Goal: Information Seeking & Learning: Learn about a topic

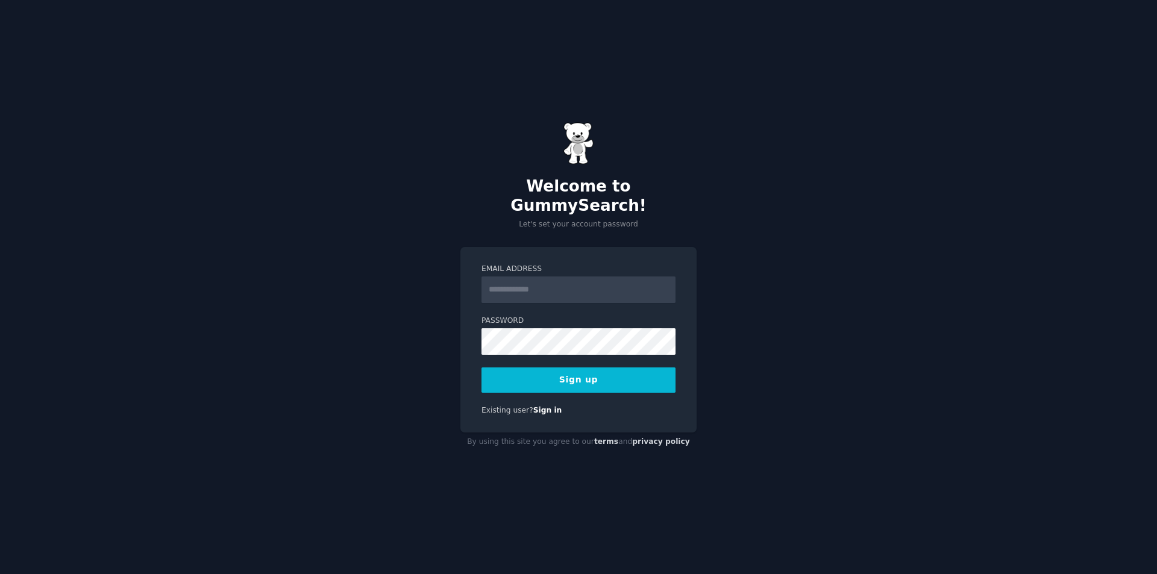
click at [550, 286] on input "Email Address" at bounding box center [579, 290] width 194 height 27
type input "**********"
click at [518, 368] on button "Sign up" at bounding box center [579, 380] width 194 height 25
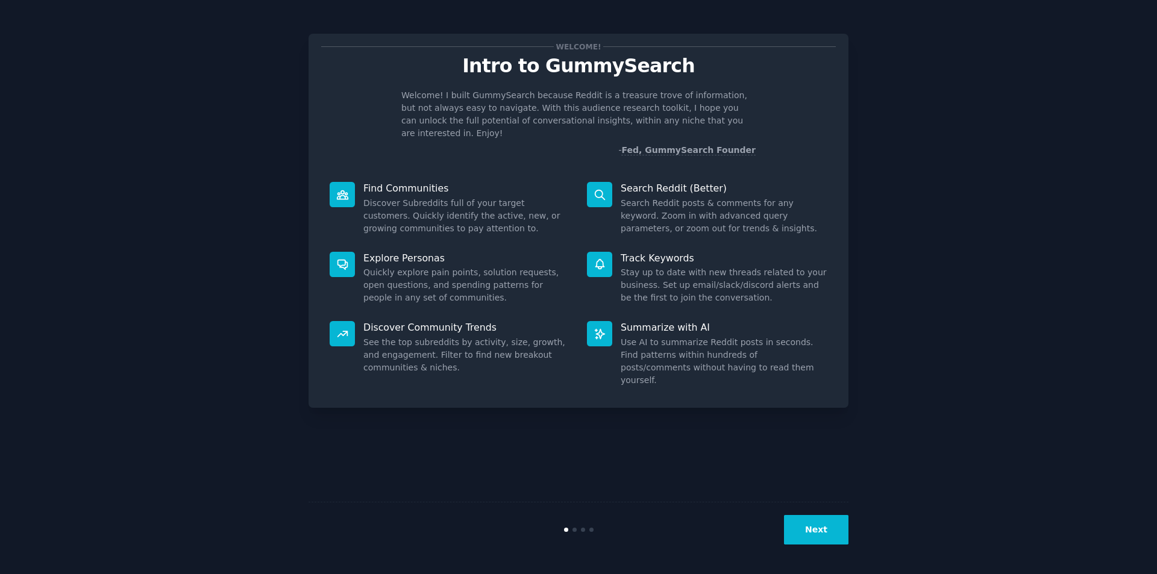
click at [804, 530] on button "Next" at bounding box center [816, 530] width 64 height 30
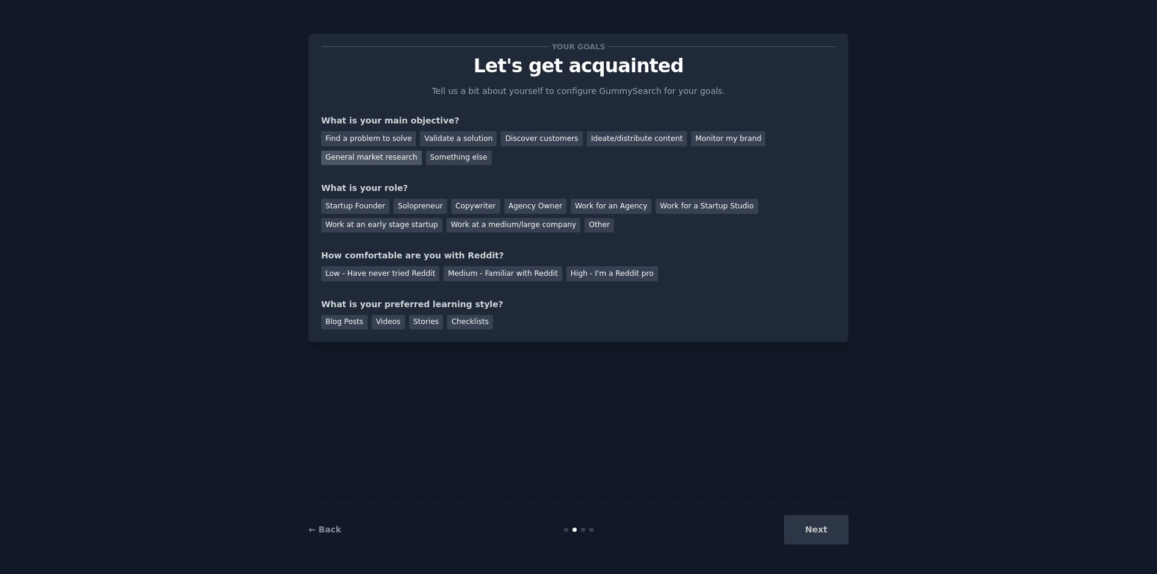
click at [422, 151] on div "General market research" at bounding box center [371, 158] width 101 height 15
click at [442, 218] on div "Work at an early stage startup" at bounding box center [381, 225] width 121 height 15
click at [459, 265] on div "Low - Have never tried Reddit Medium - Familiar with Reddit High - I'm a Reddit…" at bounding box center [578, 271] width 515 height 19
click at [468, 274] on div "Medium - Familiar with Reddit" at bounding box center [503, 273] width 118 height 15
click at [450, 325] on div "Checklists" at bounding box center [470, 322] width 46 height 15
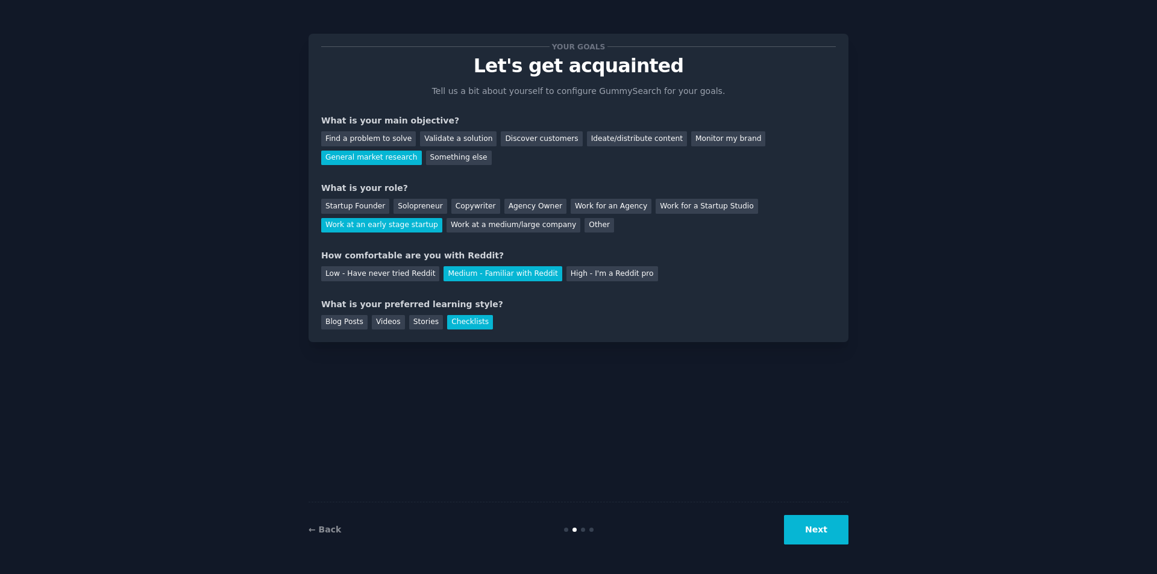
click at [813, 539] on button "Next" at bounding box center [816, 530] width 64 height 30
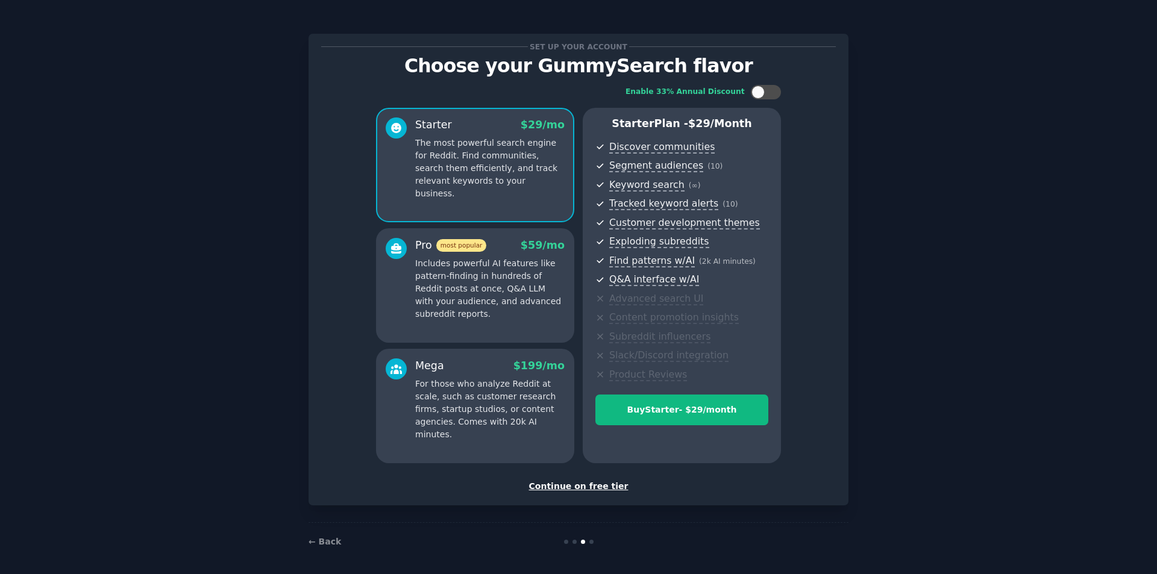
click at [567, 490] on div "Continue on free tier" at bounding box center [578, 486] width 515 height 13
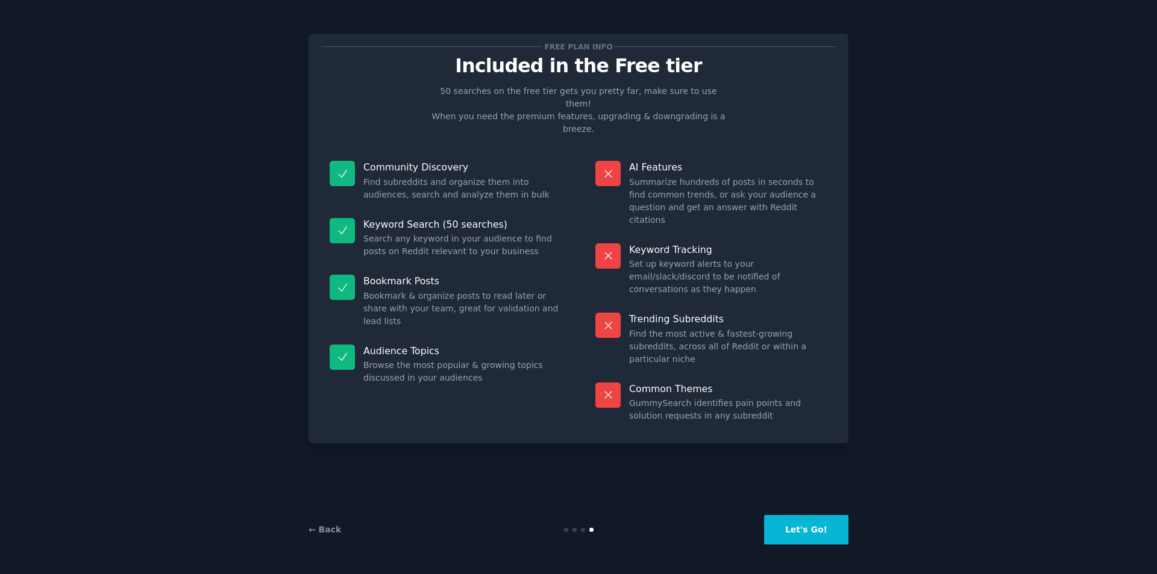
click at [818, 544] on button "Let's Go!" at bounding box center [806, 530] width 84 height 30
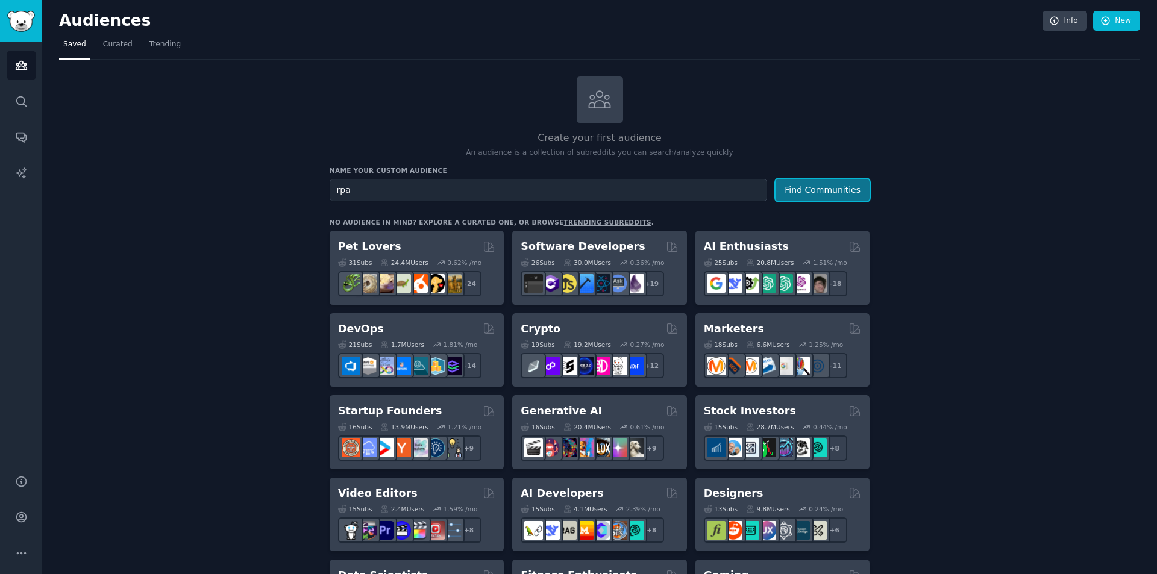
click at [815, 186] on button "Find Communities" at bounding box center [823, 190] width 94 height 22
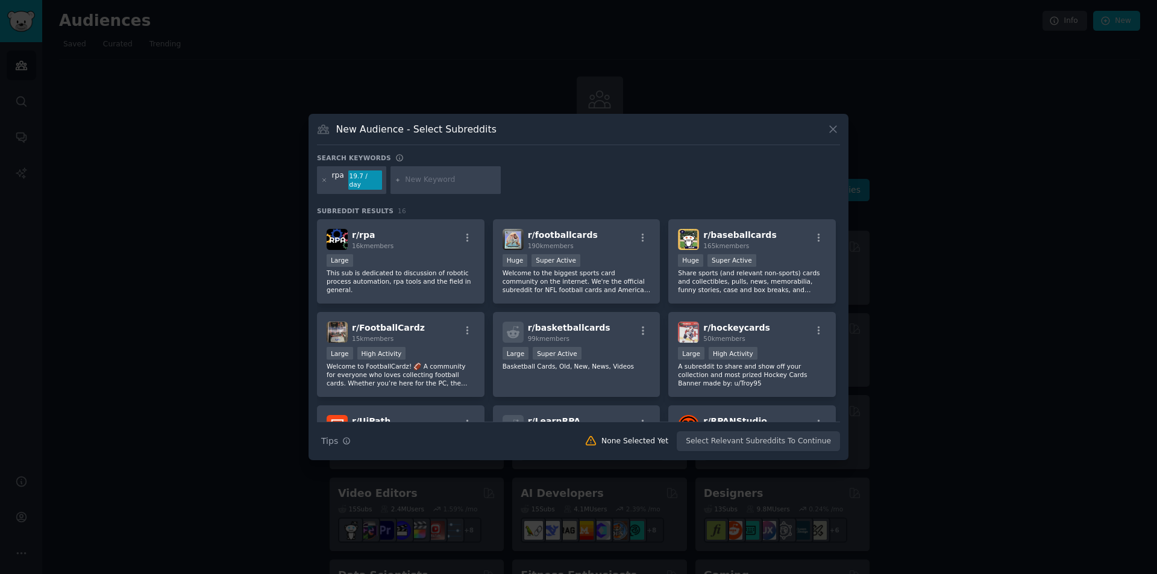
click at [832, 133] on icon at bounding box center [833, 130] width 7 height 7
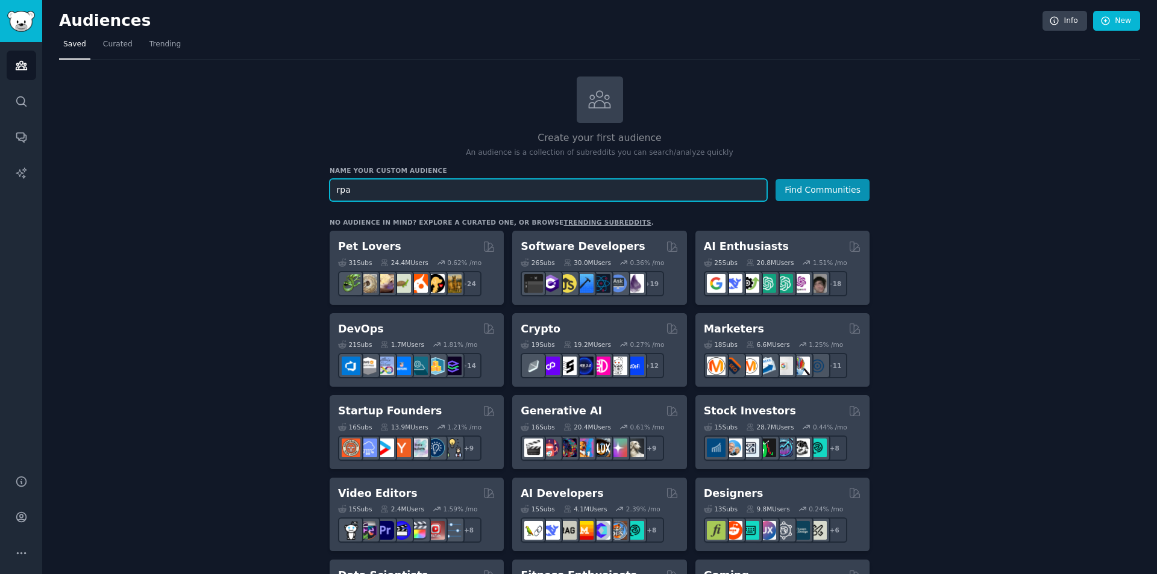
click at [587, 183] on input "rpa" at bounding box center [549, 190] width 438 height 22
type input "rpa, uipath, power automate"
click at [776, 179] on button "Find Communities" at bounding box center [823, 190] width 94 height 22
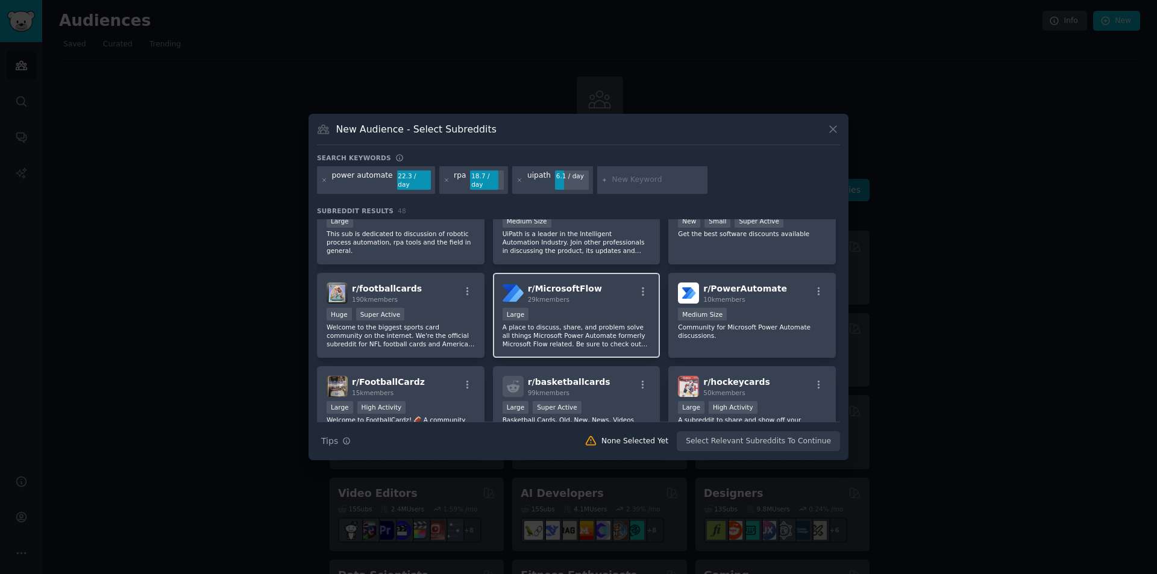
scroll to position [60, 0]
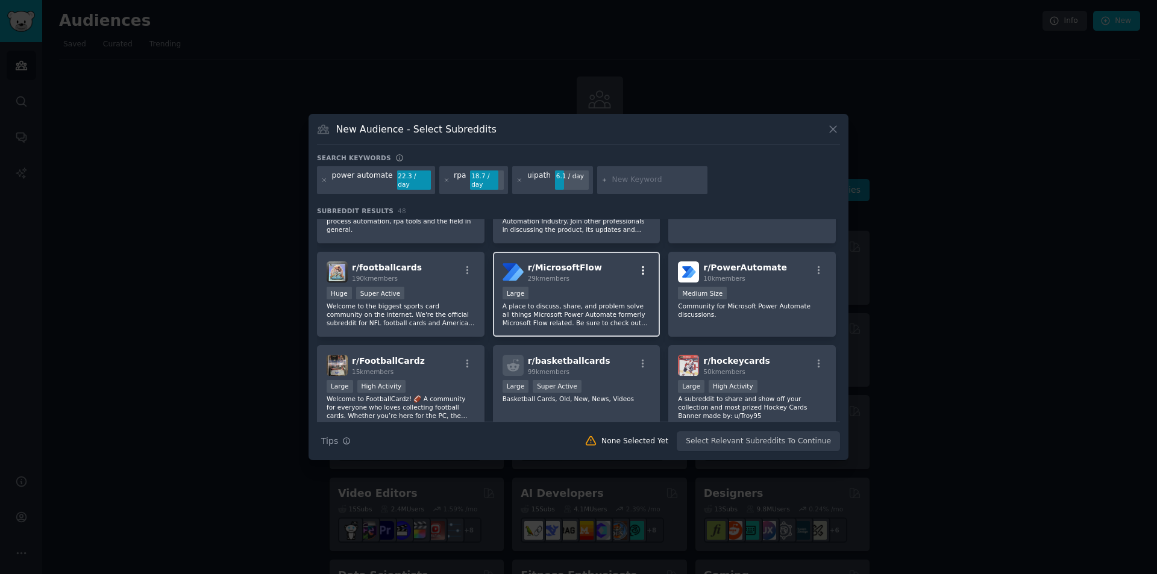
click at [641, 265] on icon "button" at bounding box center [643, 270] width 11 height 11
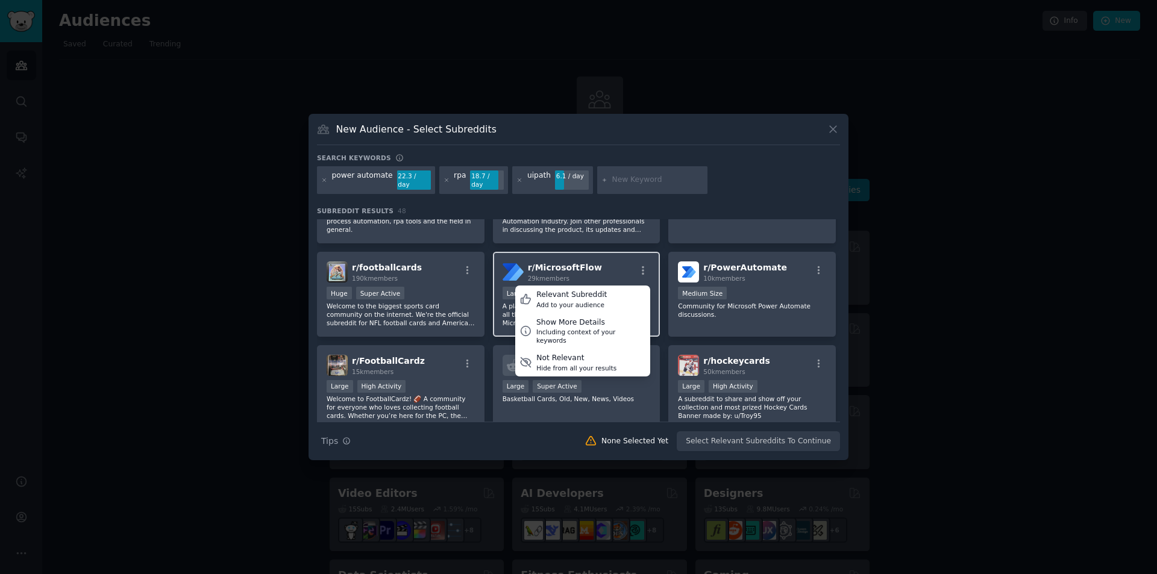
click at [621, 263] on div "r/ MicrosoftFlow 29k members Relevant Subreddit Add to your audience Show More …" at bounding box center [577, 272] width 148 height 21
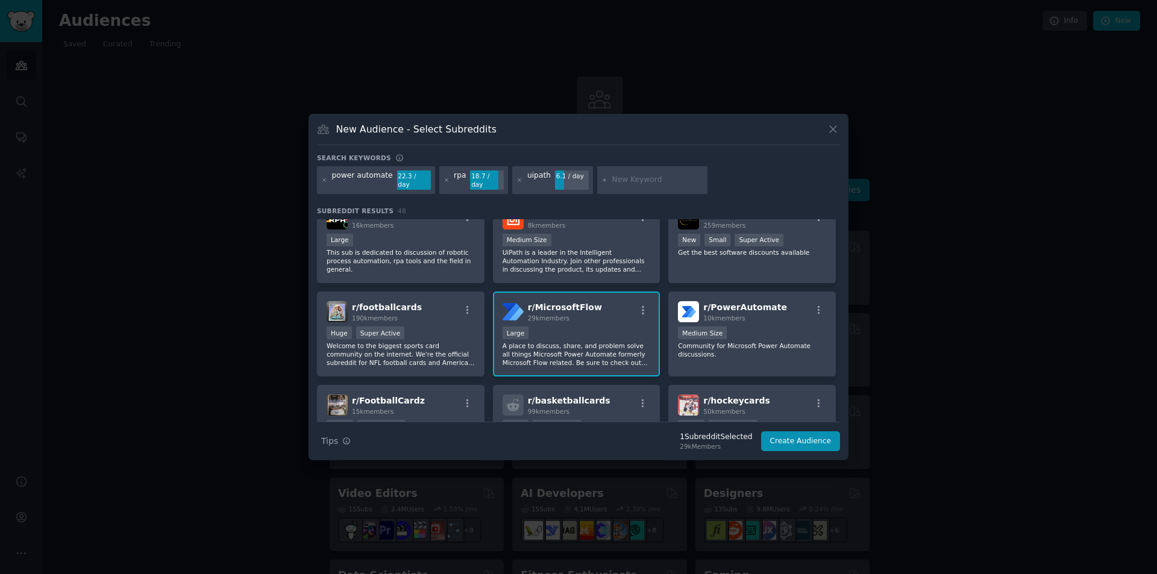
scroll to position [0, 0]
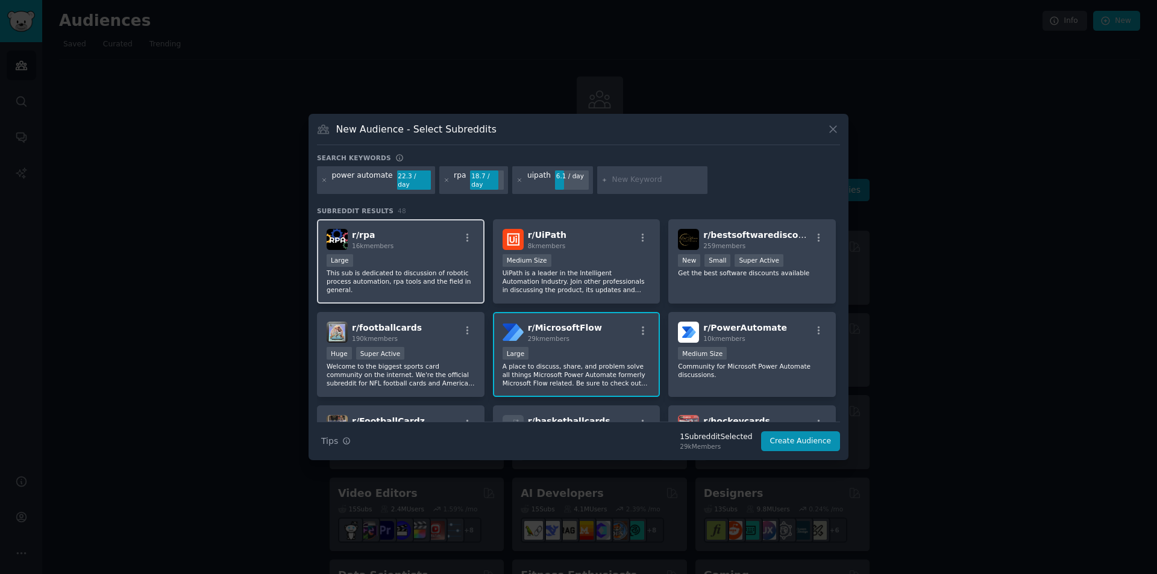
click at [400, 249] on div "r/ rpa 16k members Large This sub is dedicated to discussion of robotic process…" at bounding box center [401, 261] width 168 height 85
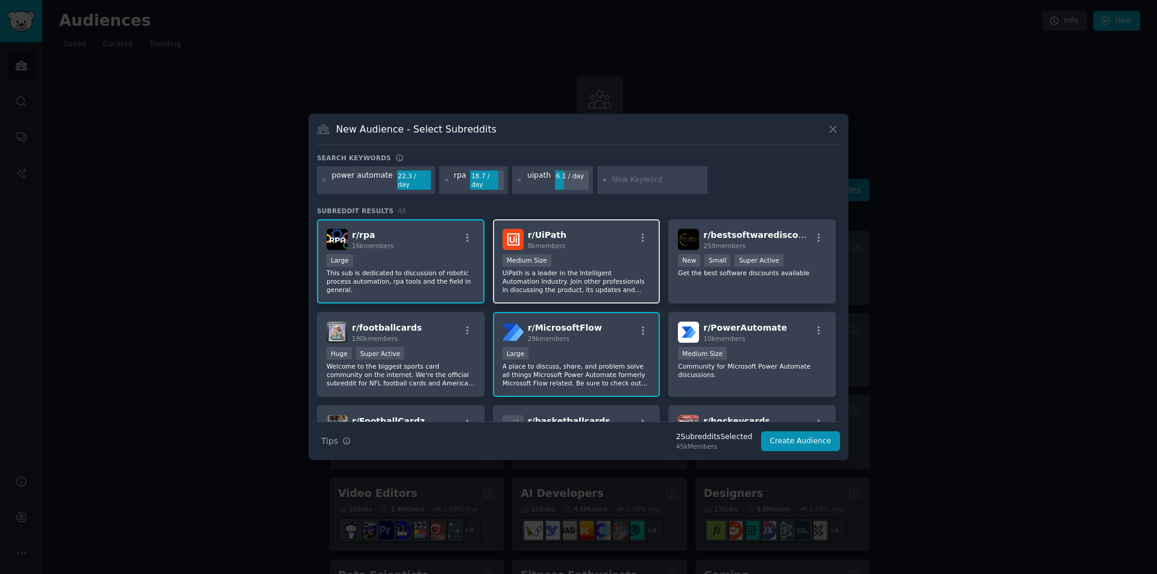
click at [587, 242] on div "r/ UiPath 8k members" at bounding box center [577, 239] width 148 height 21
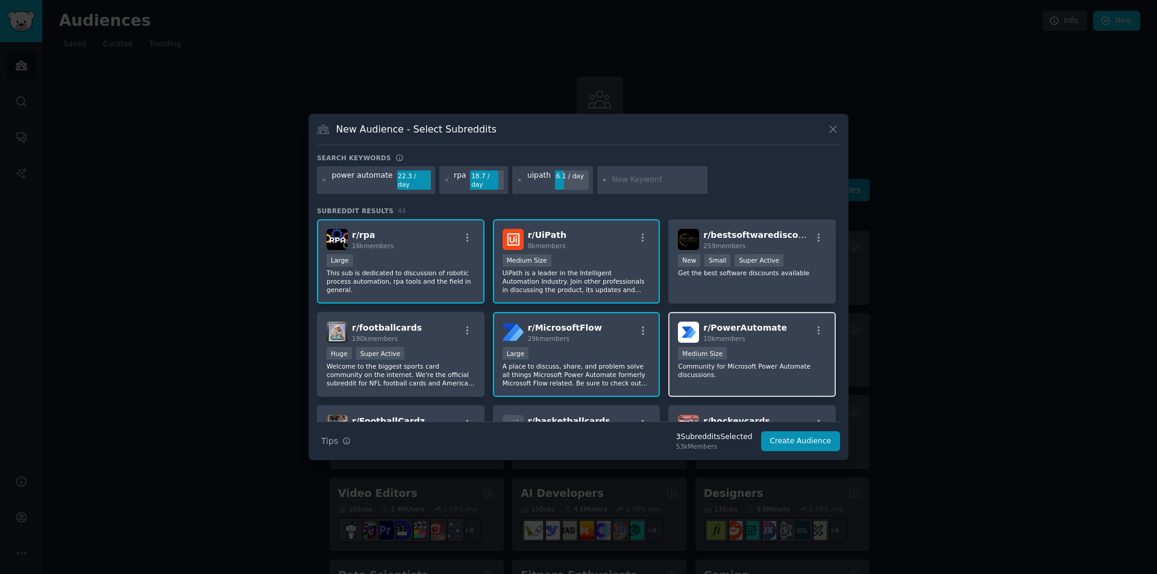
click at [730, 362] on p "Community for Microsoft Power Automate discussions." at bounding box center [752, 370] width 148 height 17
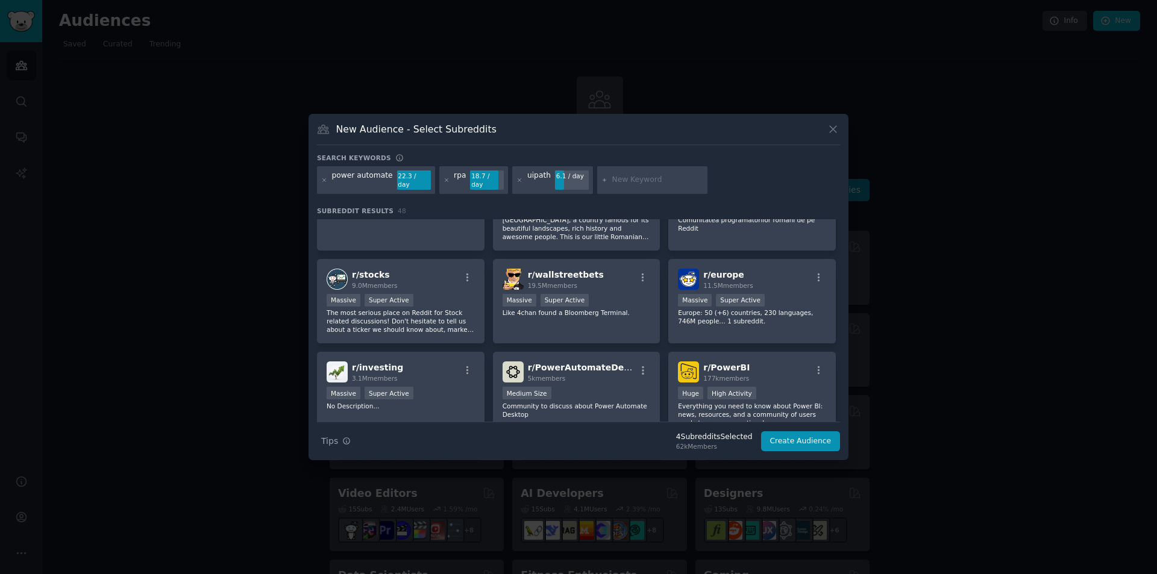
scroll to position [571, 0]
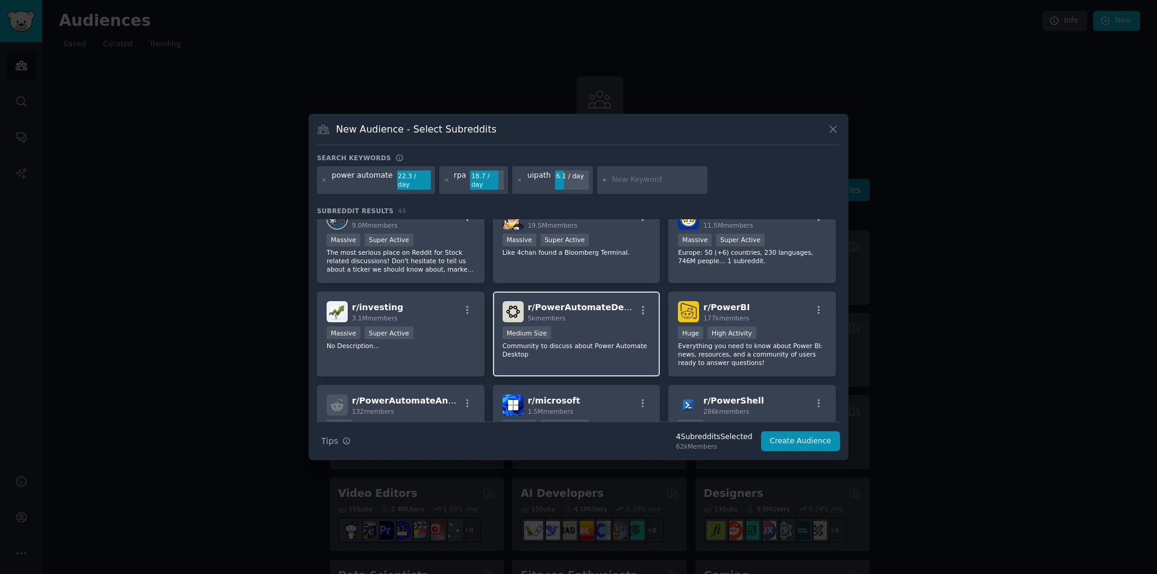
click at [546, 343] on p "Community to discuss about Power Automate Desktop" at bounding box center [577, 350] width 148 height 17
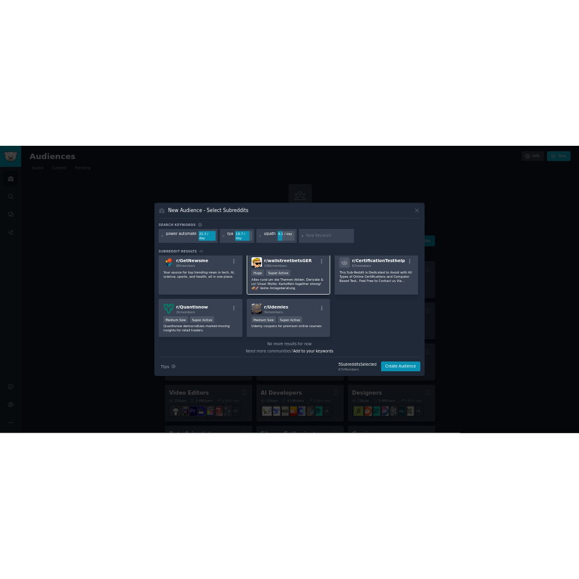
scroll to position [1296, 0]
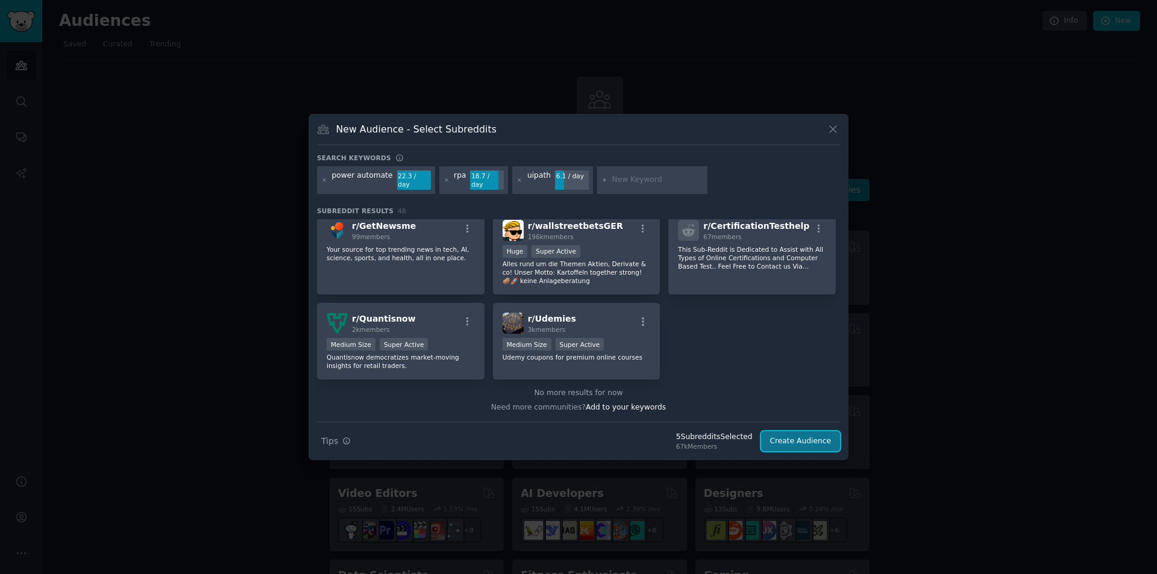
click at [805, 447] on button "Create Audience" at bounding box center [801, 442] width 80 height 20
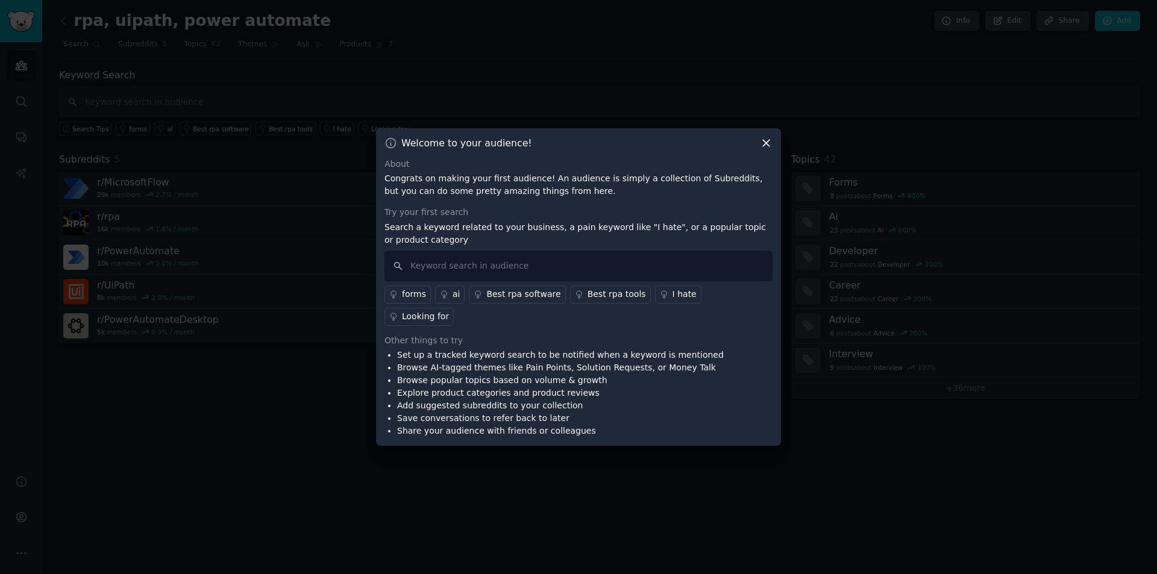
click at [454, 312] on link "Looking for" at bounding box center [419, 317] width 69 height 18
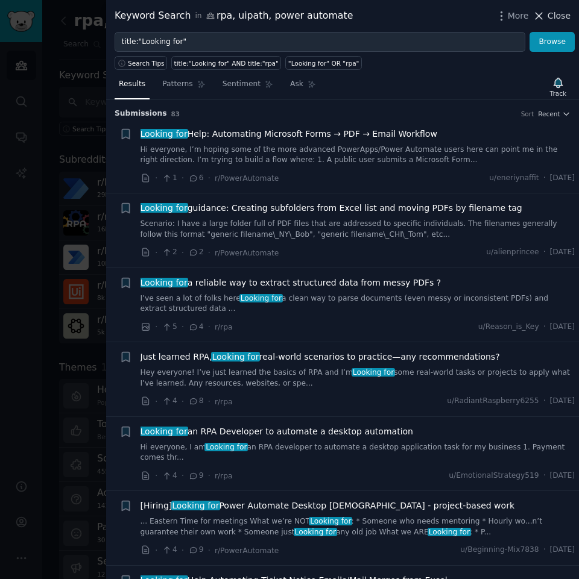
click at [553, 15] on span "Close" at bounding box center [558, 16] width 23 height 13
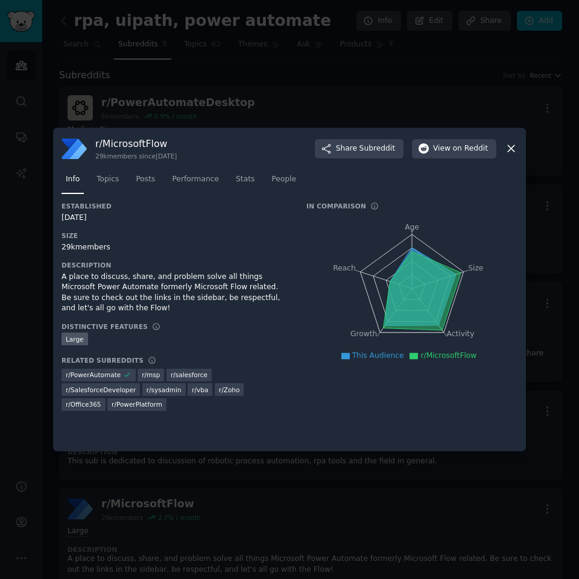
click at [503, 301] on icon "Age Size Activity Growth Reach" at bounding box center [411, 289] width 211 height 152
click at [436, 154] on span "View on Reddit" at bounding box center [460, 148] width 55 height 11
click at [510, 144] on icon at bounding box center [510, 148] width 13 height 13
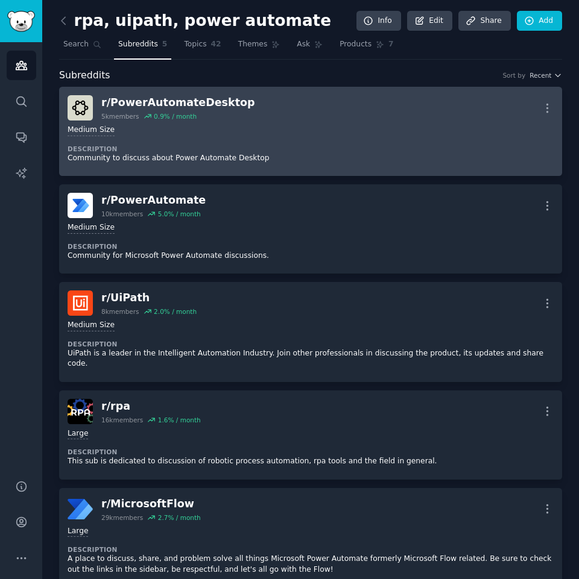
click at [296, 130] on div "Medium Size" at bounding box center [311, 130] width 486 height 11
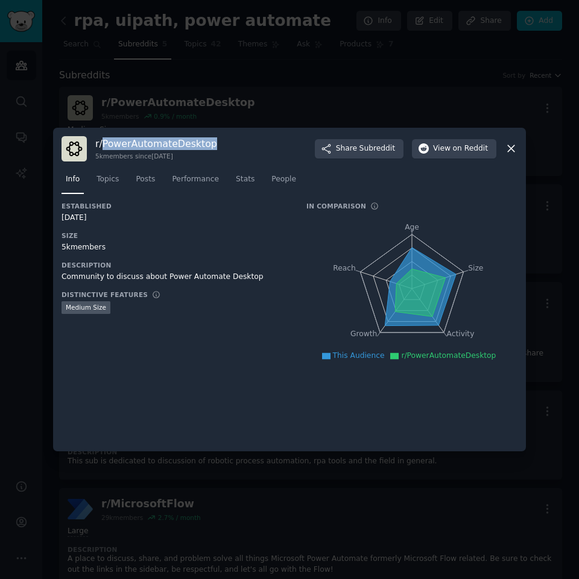
drag, startPoint x: 208, startPoint y: 147, endPoint x: 104, endPoint y: 148, distance: 104.3
click at [104, 148] on div "r/ PowerAutomateDesktop 5k members since 03/23/2021 Share Subreddit View on Red…" at bounding box center [289, 148] width 456 height 25
copy h3 "PowerAutomateDesktop"
click at [476, 158] on button "View on Reddit" at bounding box center [454, 148] width 84 height 19
click at [509, 154] on icon at bounding box center [510, 148] width 13 height 13
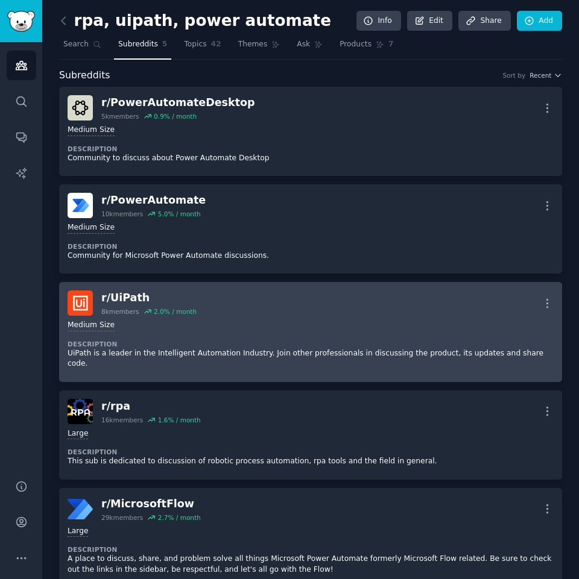
click at [289, 333] on div "Medium Size Description UiPath is a leader in the Intelligent Automation Indust…" at bounding box center [311, 345] width 486 height 58
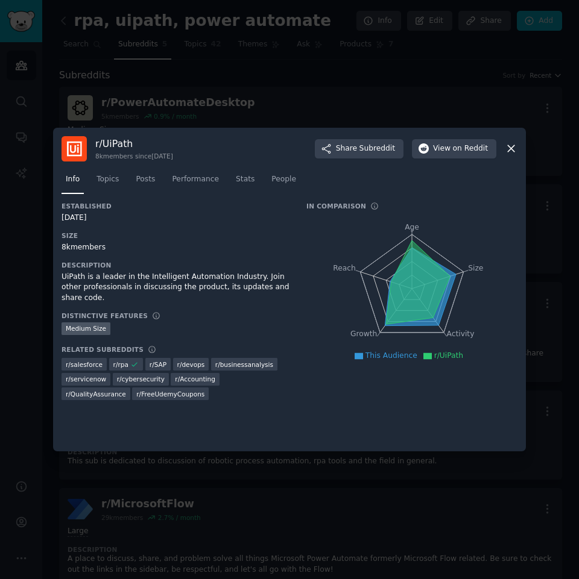
click at [186, 360] on span "r/ devops" at bounding box center [191, 364] width 28 height 8
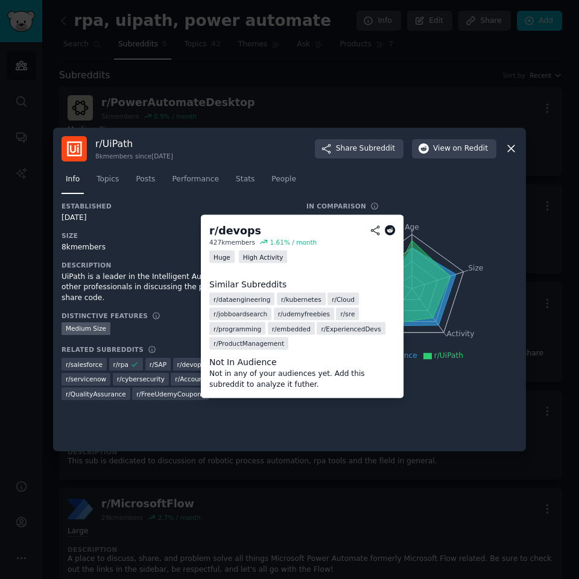
click at [389, 232] on icon at bounding box center [390, 230] width 11 height 11
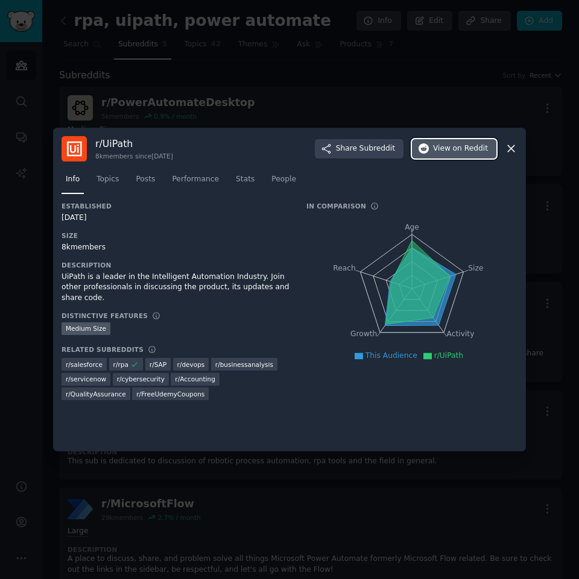
click at [470, 152] on span "on Reddit" at bounding box center [470, 148] width 35 height 11
click at [512, 150] on icon at bounding box center [510, 149] width 7 height 7
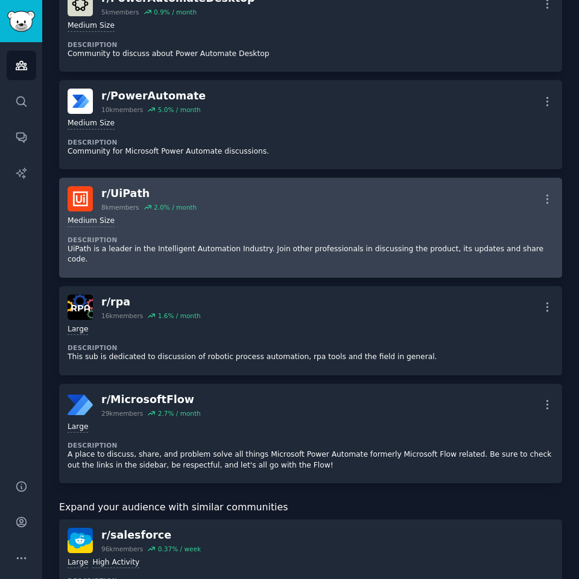
scroll to position [121, 0]
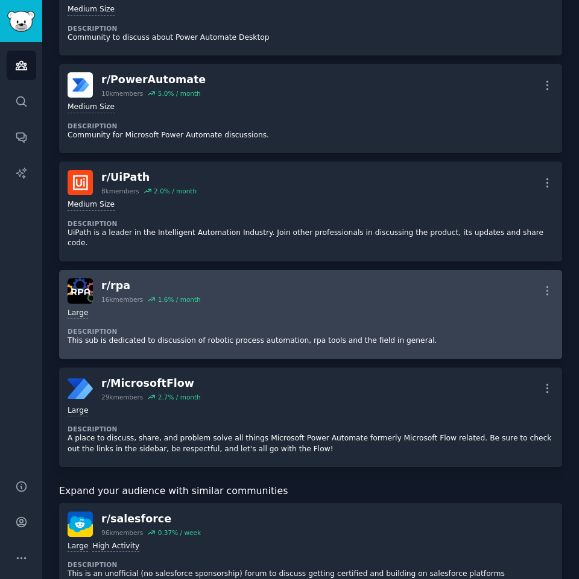
click at [274, 304] on div "Large Description This sub is dedicated to discussion of robotic process automa…" at bounding box center [311, 327] width 486 height 47
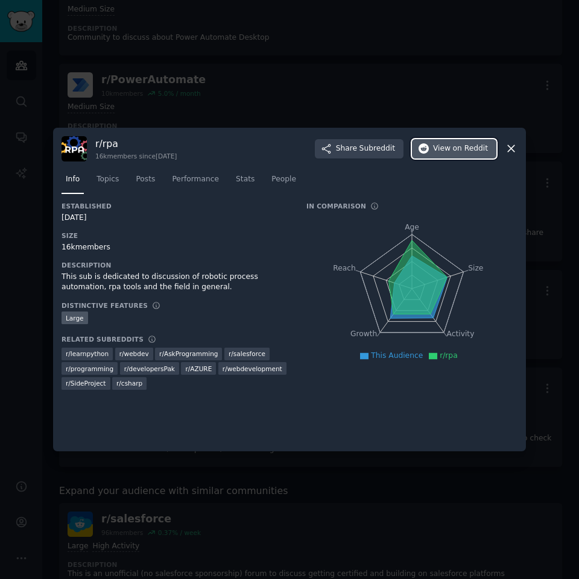
click at [457, 148] on span "on Reddit" at bounding box center [470, 148] width 35 height 11
